Goal: Find specific page/section: Find specific page/section

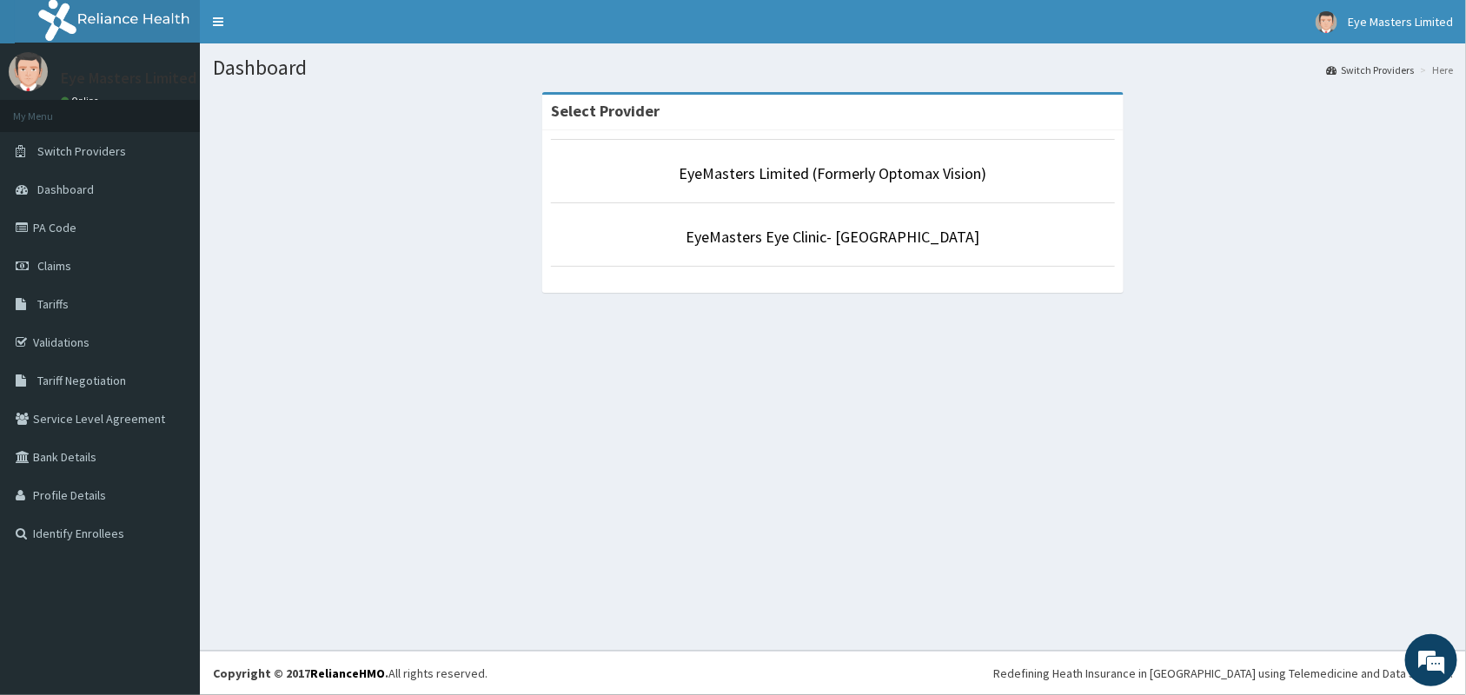
click at [826, 184] on p "EyeMasters Limited (Formerly Optomax Vision)" at bounding box center [833, 174] width 564 height 23
click at [843, 176] on link "EyeMasters Limited (Formerly Optomax Vision)" at bounding box center [834, 173] width 308 height 20
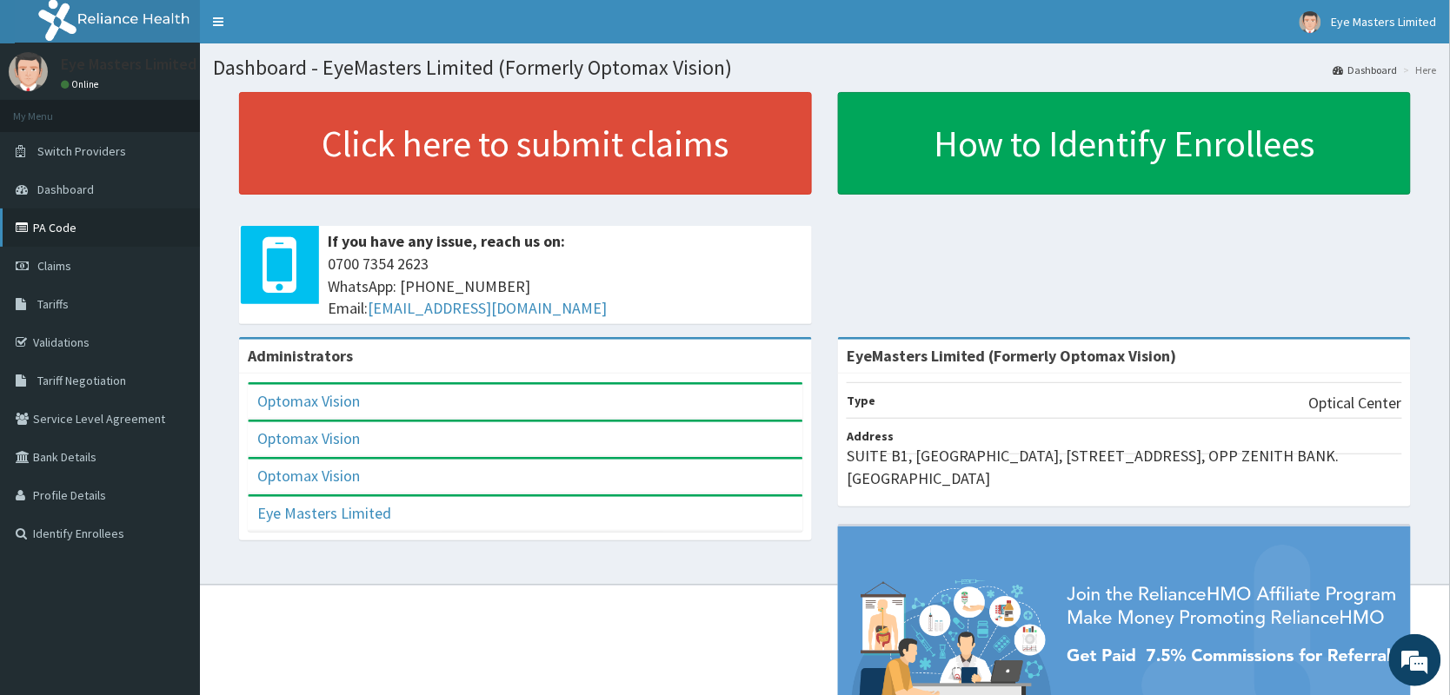
click at [127, 236] on link "PA Code" at bounding box center [100, 228] width 200 height 38
